Goal: Navigation & Orientation: Find specific page/section

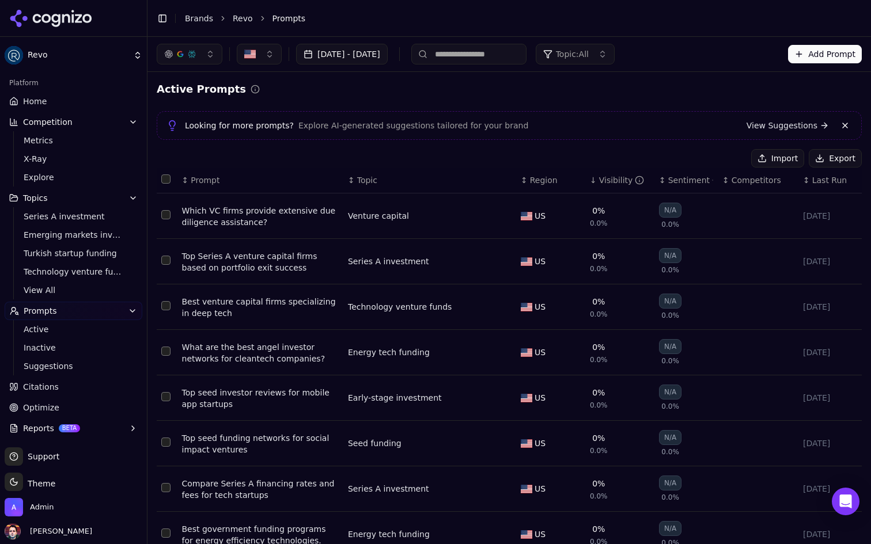
click at [200, 184] on span "Prompt" at bounding box center [205, 181] width 29 height 12
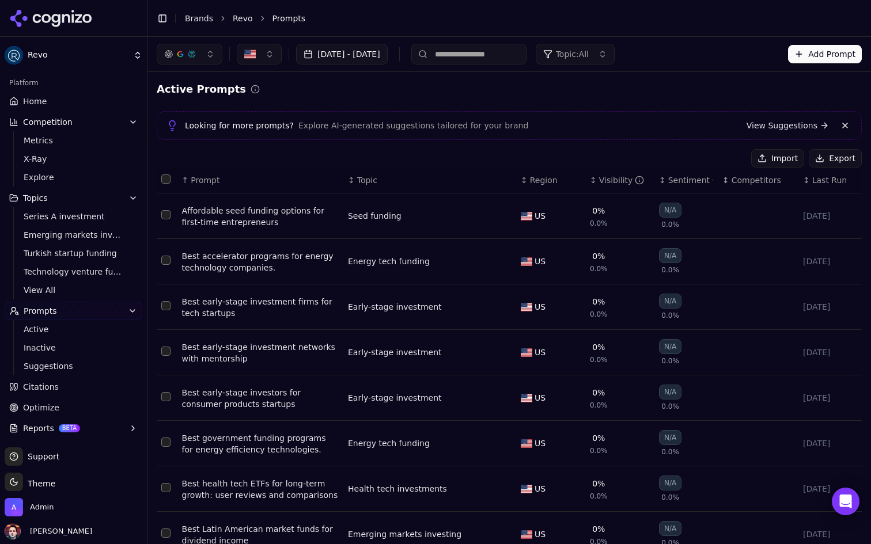
click at [200, 184] on span "Prompt" at bounding box center [205, 181] width 29 height 12
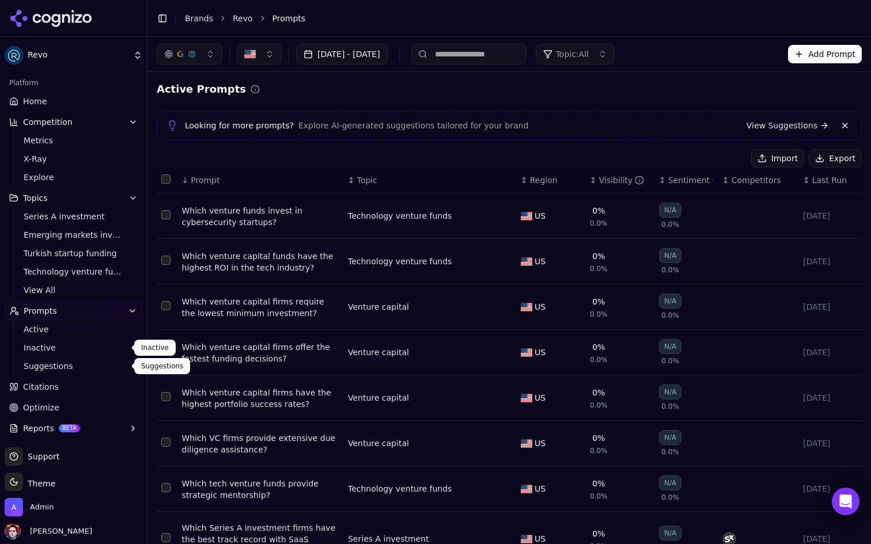
click at [74, 380] on link "Citations" at bounding box center [74, 387] width 138 height 18
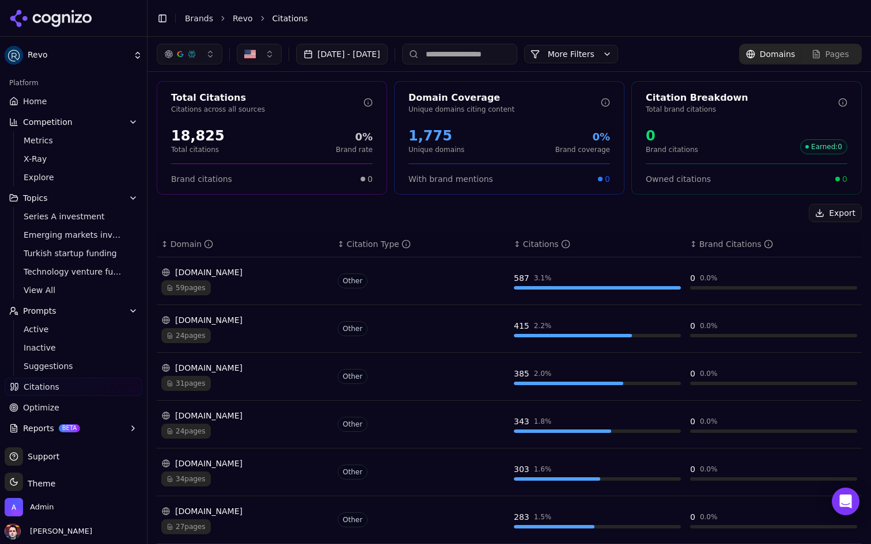
click at [97, 407] on link "Optimize" at bounding box center [74, 408] width 138 height 18
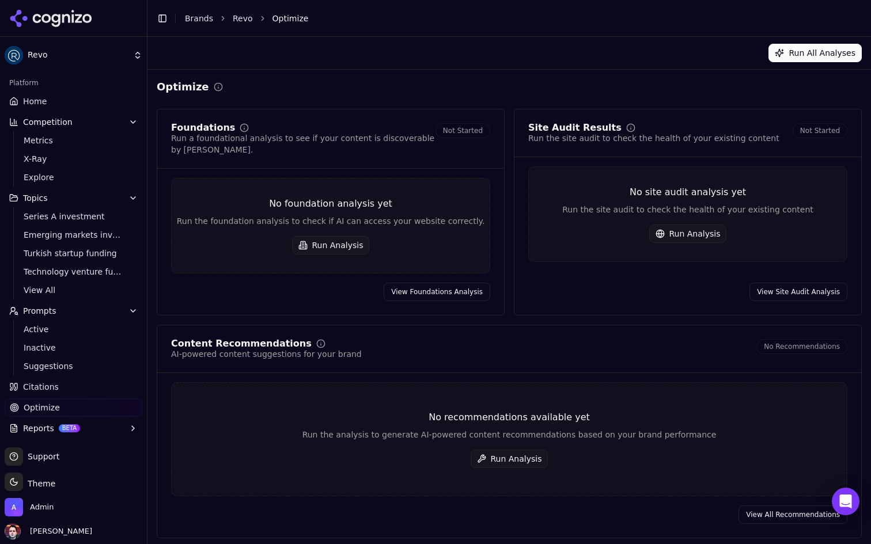
click at [58, 104] on link "Home" at bounding box center [74, 101] width 138 height 18
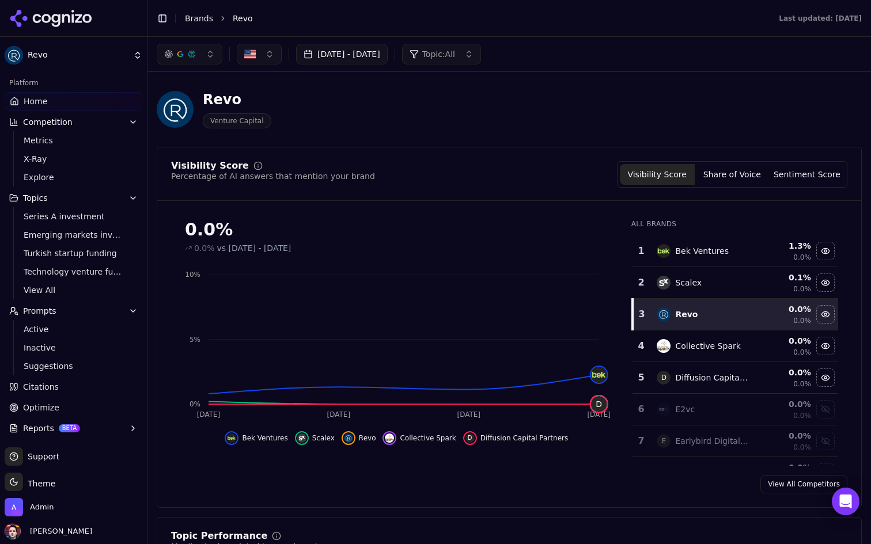
click at [264, 48] on button "button" at bounding box center [259, 54] width 45 height 21
click at [292, 115] on div "Turkiye" at bounding box center [318, 118] width 156 height 18
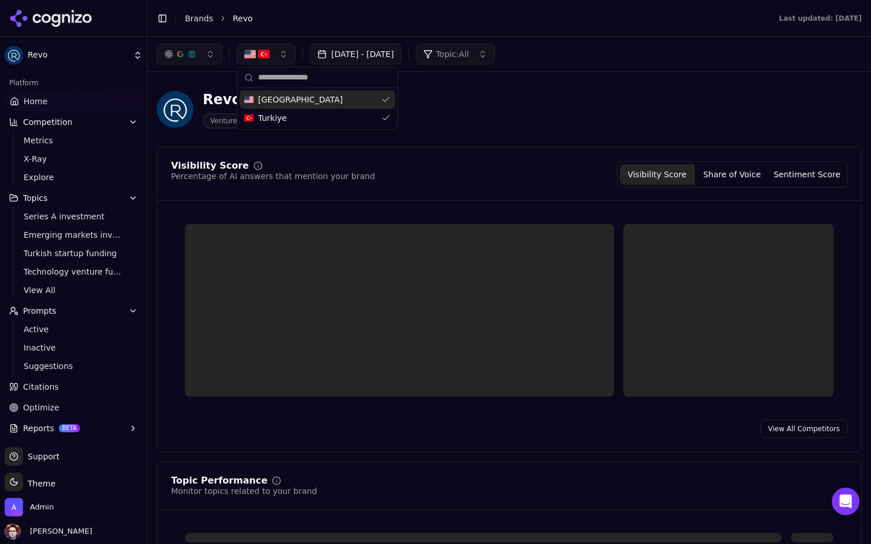
click at [559, 92] on div "Revo Venture Capital" at bounding box center [415, 109] width 516 height 38
